Goal: Use online tool/utility: Utilize a website feature to perform a specific function

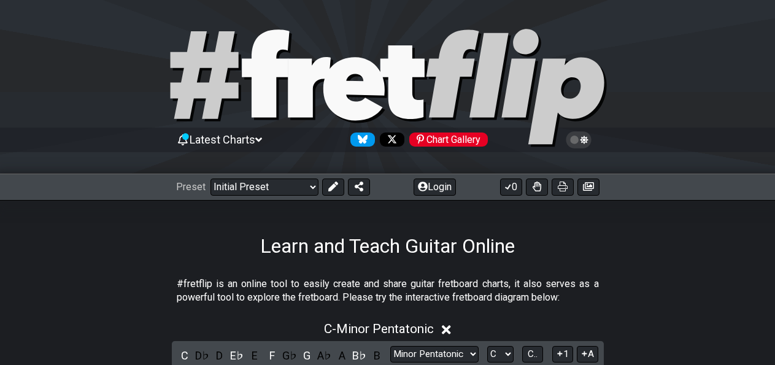
scroll to position [128, 0]
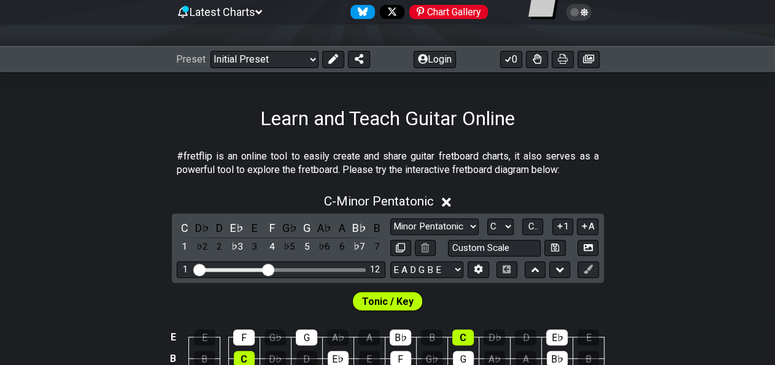
select select "B"
click option "B" at bounding box center [0, 0] width 0 height 0
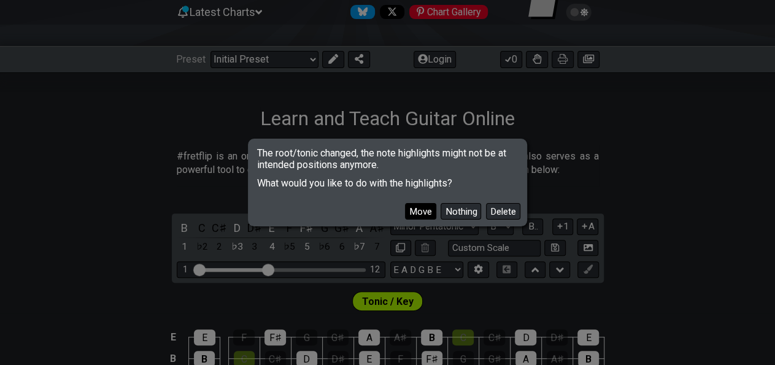
click at [429, 209] on button "Move" at bounding box center [420, 211] width 31 height 17
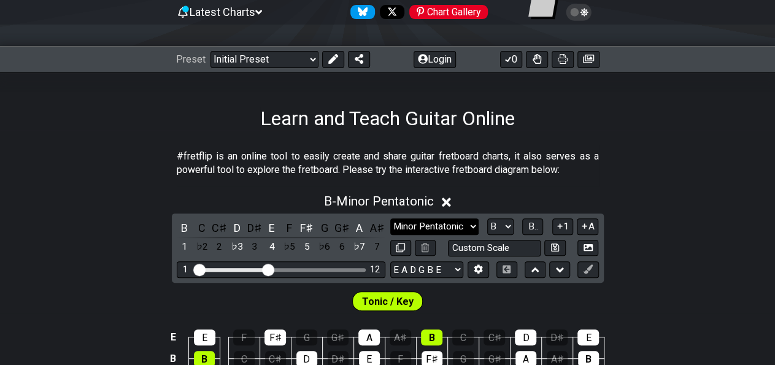
click at [390, 218] on select "Minor Pentatonic Click to edit Minor Pentatonic Major Pentatonic Minor Blues Ma…" at bounding box center [434, 226] width 88 height 17
select select "Dorian"
click option "Dorian" at bounding box center [0, 0] width 0 height 0
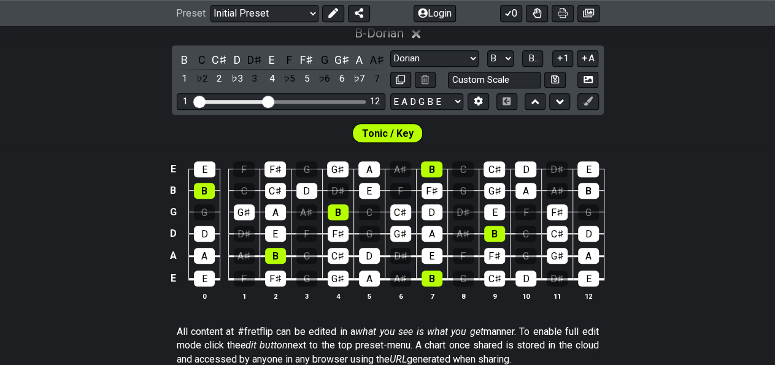
scroll to position [298, 0]
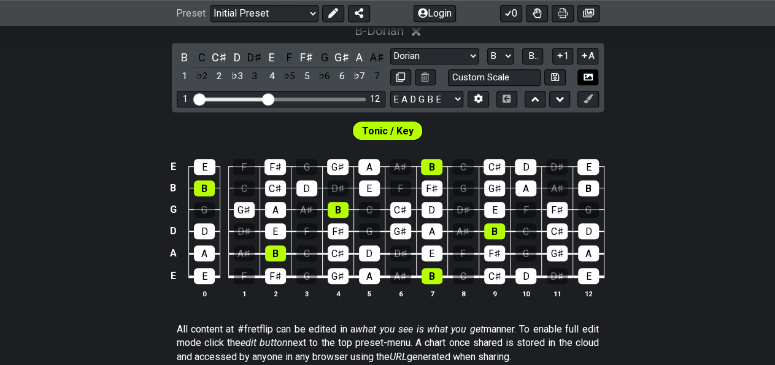
click at [590, 79] on icon at bounding box center [588, 76] width 9 height 9
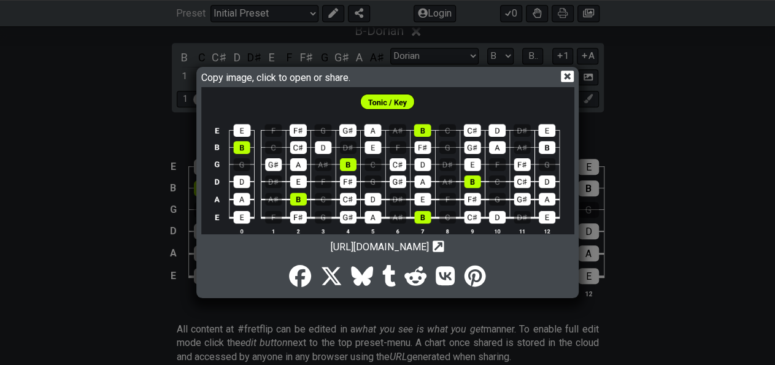
drag, startPoint x: 74, startPoint y: 191, endPoint x: 93, endPoint y: 195, distance: 19.5
click at [74, 191] on div "Copy image, click to open or share. [URL][DOMAIN_NAME] Copy url to clipboard" at bounding box center [387, 182] width 775 height 365
click at [566, 71] on icon at bounding box center [567, 77] width 13 height 12
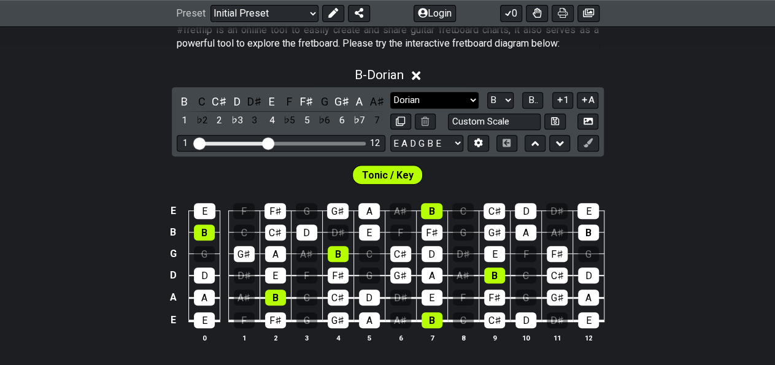
scroll to position [234, 0]
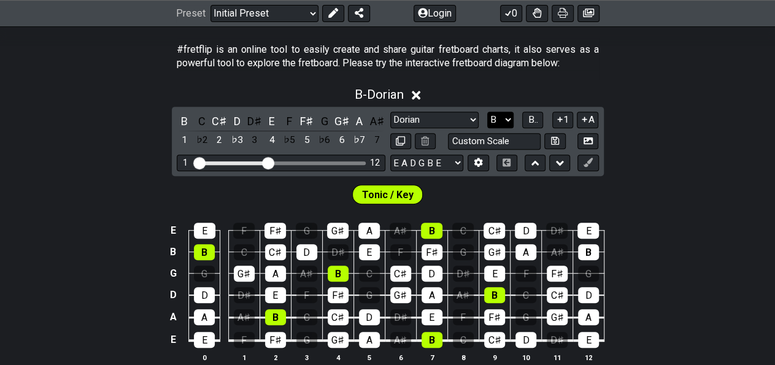
click at [487, 112] on select "A♭ A A♯ B♭ B C C♯ D♭ D D♯ E♭ E F F♯ G♭ G G♯" at bounding box center [500, 120] width 26 height 17
select select "E"
click option "E" at bounding box center [0, 0] width 0 height 0
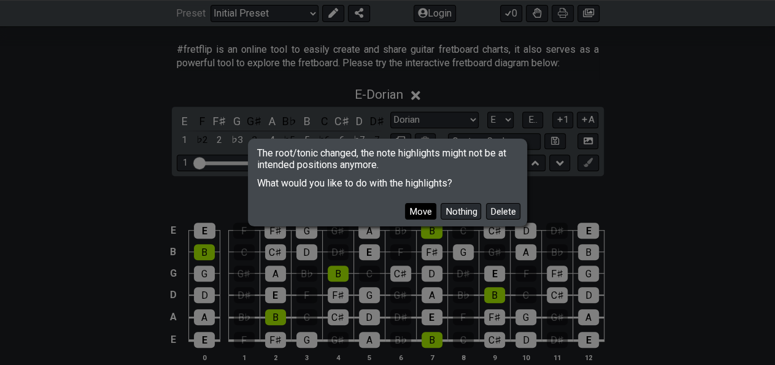
click at [431, 209] on button "Move" at bounding box center [420, 211] width 31 height 17
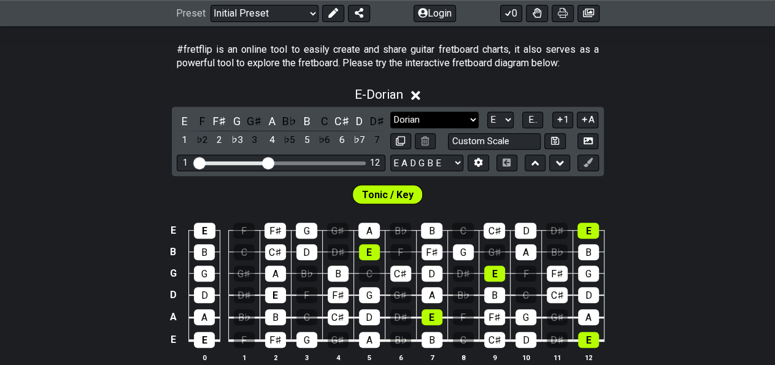
click at [390, 112] on select "Minor Pentatonic Click to edit Minor Pentatonic Major Pentatonic Minor Blues Ma…" at bounding box center [434, 120] width 88 height 17
click option "Mixolydian" at bounding box center [0, 0] width 0 height 0
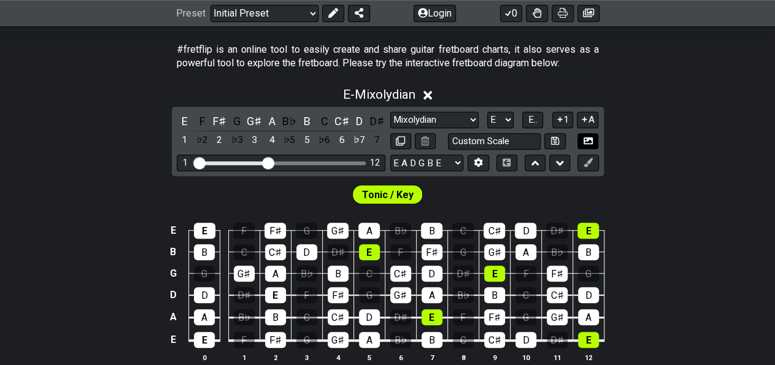
click at [585, 136] on button at bounding box center [588, 141] width 21 height 17
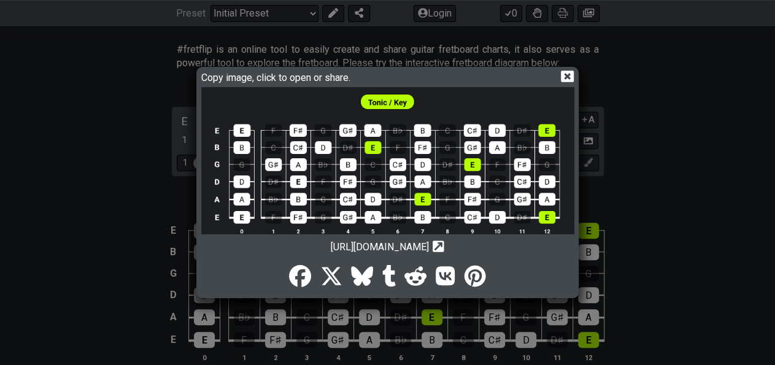
drag, startPoint x: 755, startPoint y: 234, endPoint x: 751, endPoint y: 228, distance: 7.9
click at [754, 233] on div "Copy image, click to open or share. [URL][DOMAIN_NAME] Copy url to clipboard" at bounding box center [387, 182] width 775 height 365
click at [566, 70] on icon at bounding box center [567, 76] width 13 height 13
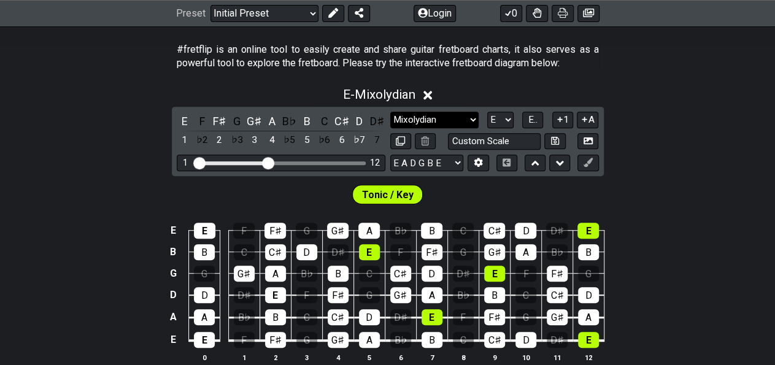
click at [390, 112] on select "Minor Pentatonic Click to edit Minor Pentatonic Major Pentatonic Minor Blues Ma…" at bounding box center [434, 120] width 88 height 17
select select "Minor Pentatonic"
click option "Minor Pentatonic" at bounding box center [0, 0] width 0 height 0
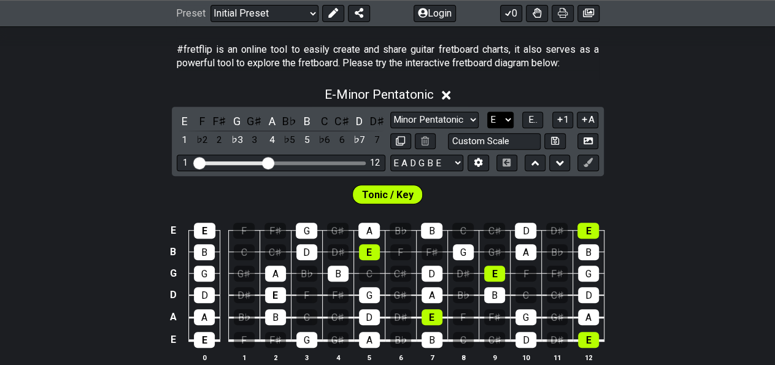
click at [487, 112] on select "A♭ A A♯ B♭ B C C♯ D♭ D D♯ E♭ E F F♯ G♭ G G♯" at bounding box center [500, 120] width 26 height 17
click option "B" at bounding box center [0, 0] width 0 height 0
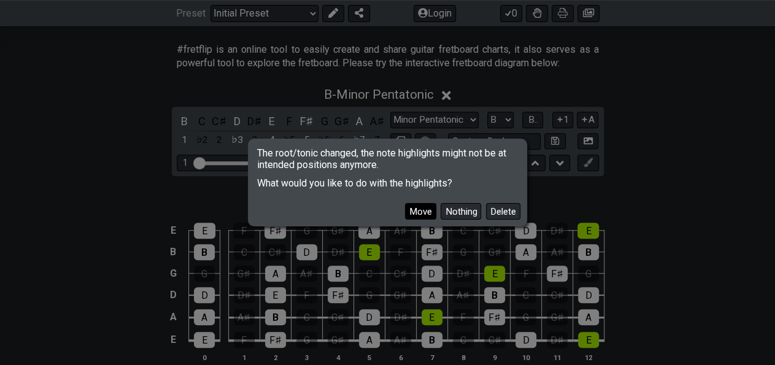
click at [435, 206] on button "Move" at bounding box center [420, 211] width 31 height 17
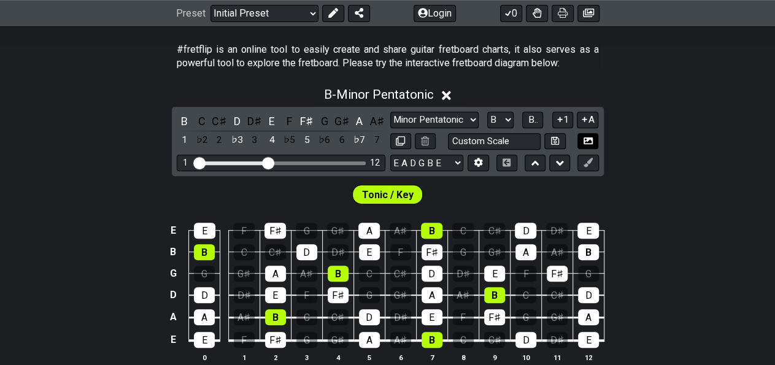
click at [589, 139] on icon at bounding box center [588, 140] width 9 height 7
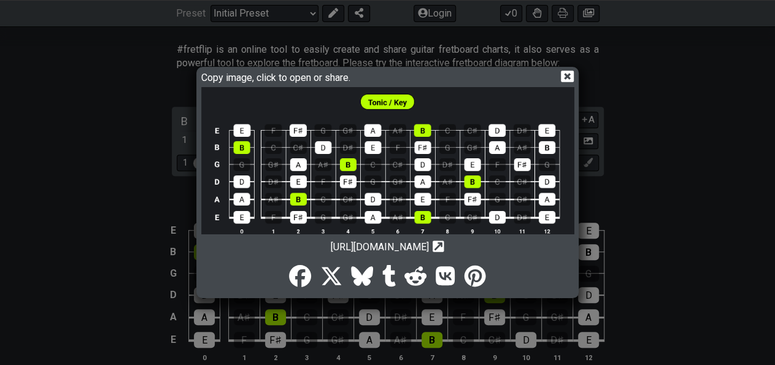
click at [723, 176] on div "Copy image, click to open or share. [URL][DOMAIN_NAME] Copy url to clipboard" at bounding box center [387, 182] width 775 height 365
click at [566, 75] on icon at bounding box center [567, 76] width 13 height 13
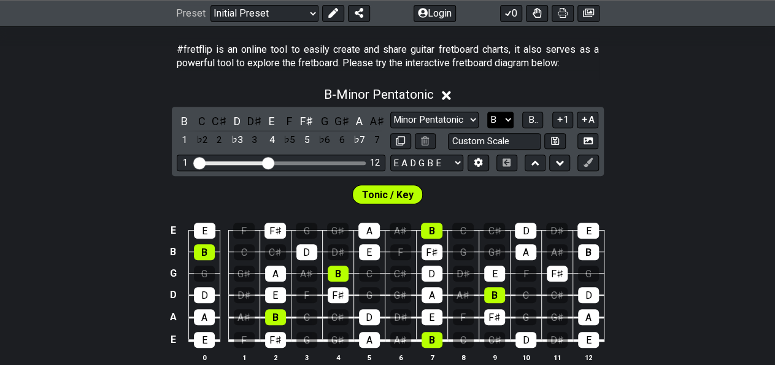
click at [487, 112] on select "A♭ A A♯ B♭ B C C♯ D♭ D D♯ E♭ E F F♯ G♭ G G♯" at bounding box center [500, 120] width 26 height 17
select select "A"
click option "A" at bounding box center [0, 0] width 0 height 0
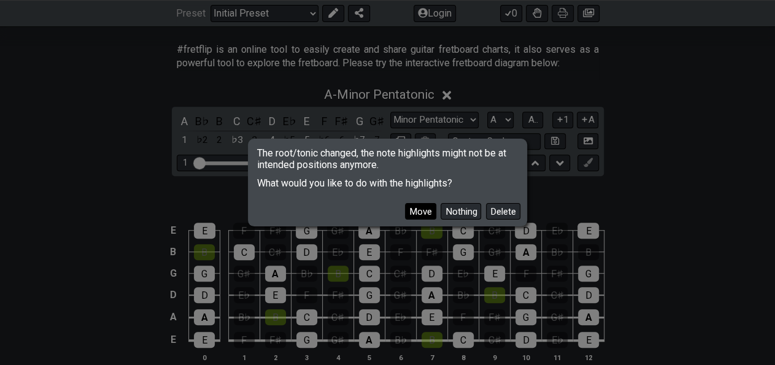
click at [430, 207] on button "Move" at bounding box center [420, 211] width 31 height 17
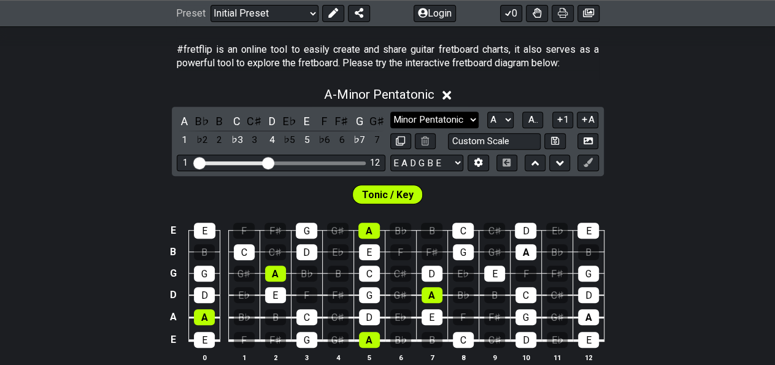
click at [390, 112] on select "Minor Pentatonic Click to edit Minor Pentatonic Major Pentatonic Minor Blues Ma…" at bounding box center [434, 120] width 88 height 17
select select "Major Pentatonic"
click option "Major Pentatonic" at bounding box center [0, 0] width 0 height 0
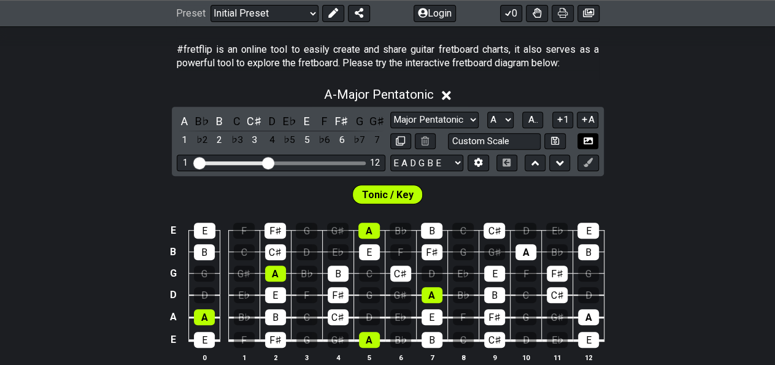
click at [590, 140] on icon at bounding box center [588, 140] width 9 height 7
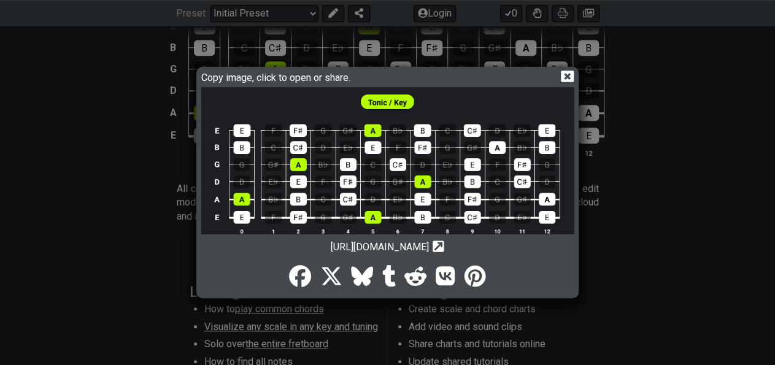
scroll to position [426, 0]
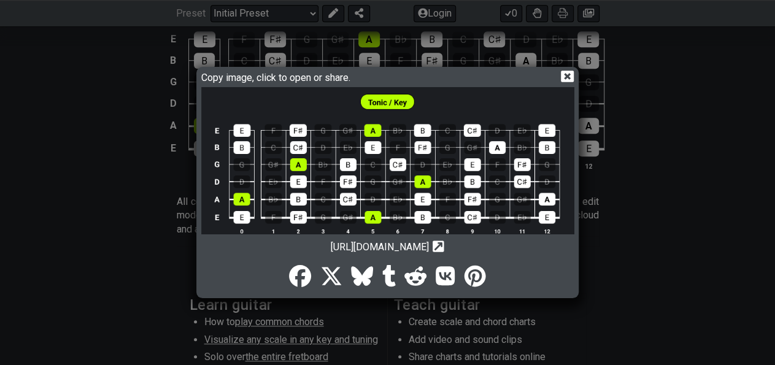
click at [565, 75] on icon at bounding box center [567, 77] width 13 height 12
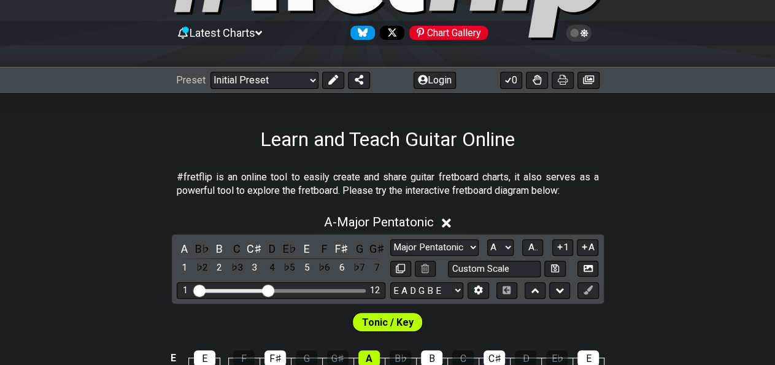
scroll to position [171, 0]
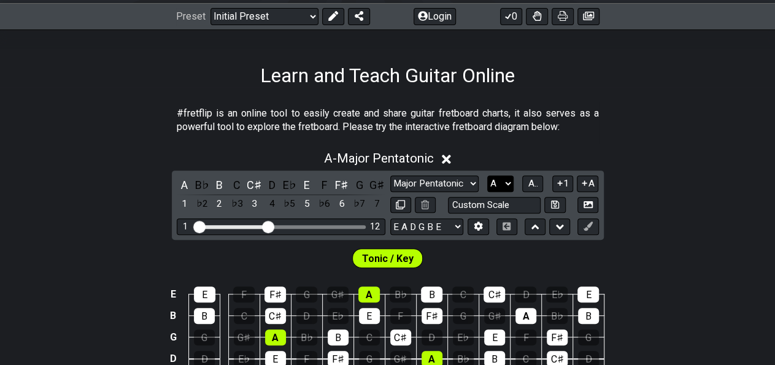
click at [487, 176] on select "A♭ A A♯ B♭ B C C♯ D♭ D D♯ E♭ E F F♯ G♭ G G♯" at bounding box center [500, 184] width 26 height 17
select select "E"
click option "E" at bounding box center [0, 0] width 0 height 0
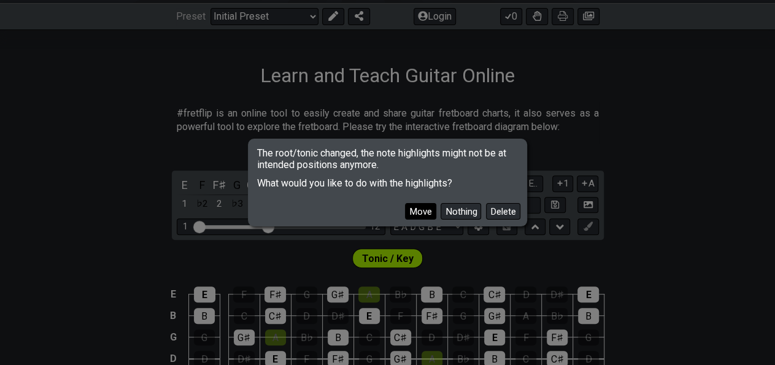
click at [430, 208] on button "Move" at bounding box center [420, 211] width 31 height 17
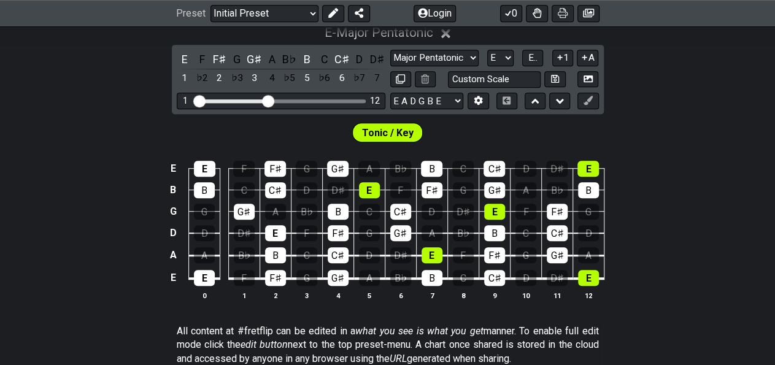
scroll to position [298, 0]
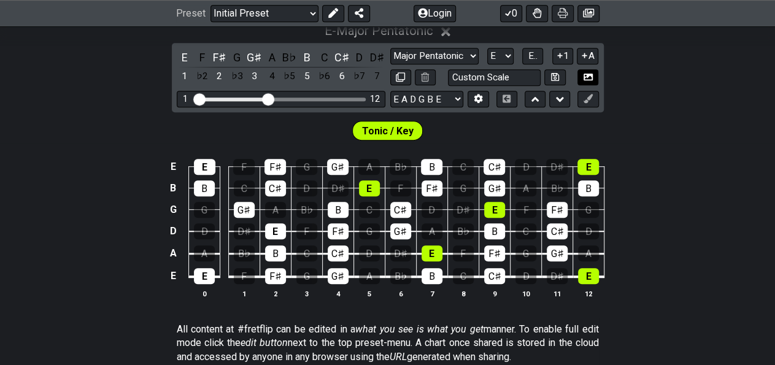
click at [585, 78] on icon at bounding box center [588, 77] width 9 height 7
